Goal: Ask a question

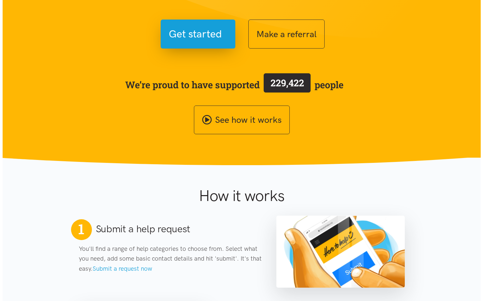
scroll to position [96, 0]
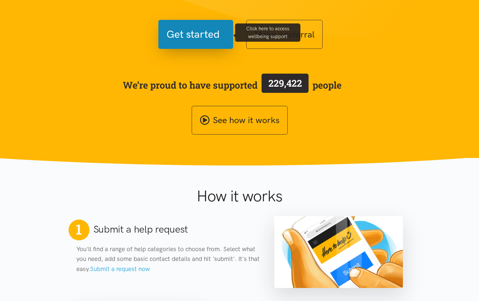
click at [175, 40] on span "Get started" at bounding box center [192, 34] width 53 height 17
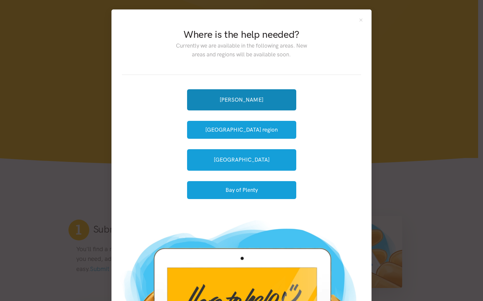
click at [265, 97] on link "[PERSON_NAME]" at bounding box center [241, 99] width 109 height 21
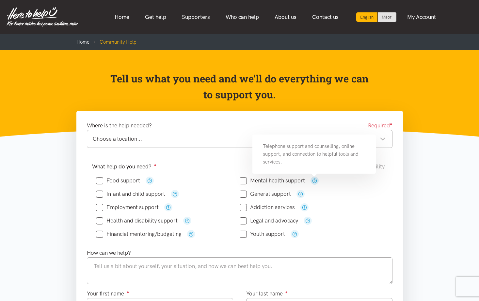
click at [314, 180] on icon "button" at bounding box center [314, 180] width 5 height 5
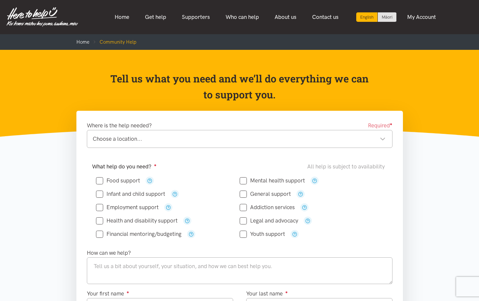
click at [158, 161] on div "What help do you need? ● All help is subject to availability Food support" at bounding box center [239, 204] width 318 height 90
